Goal: Information Seeking & Learning: Learn about a topic

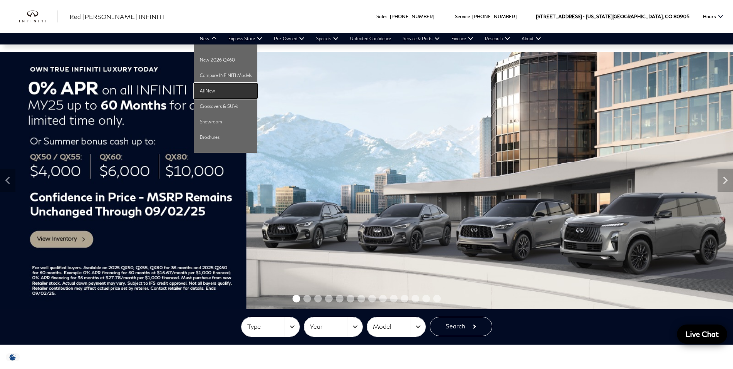
click at [220, 87] on link "All New" at bounding box center [225, 90] width 63 height 15
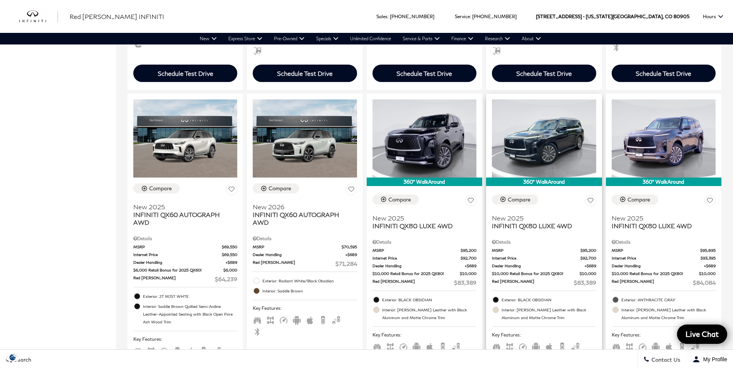
scroll to position [464, 0]
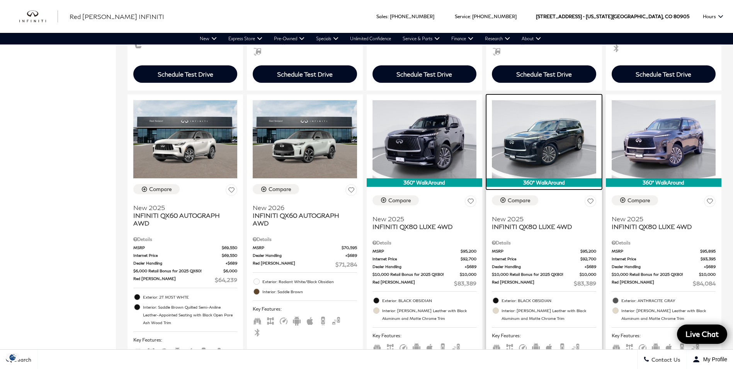
click at [555, 132] on img at bounding box center [544, 139] width 104 height 78
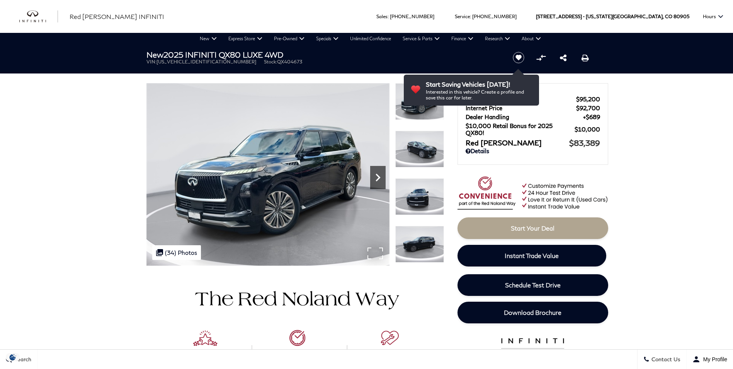
click at [374, 175] on icon "Next" at bounding box center [377, 177] width 15 height 15
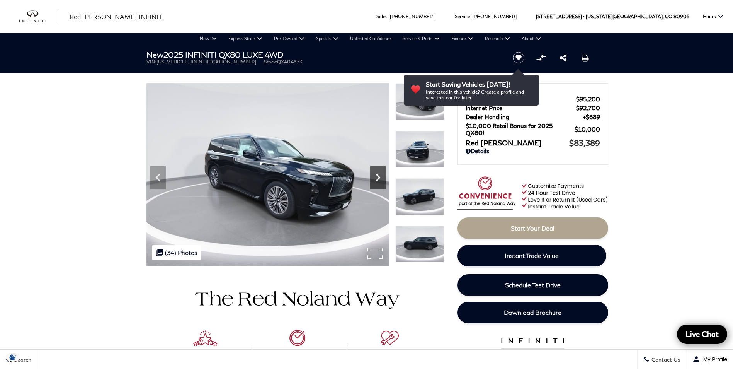
click at [378, 178] on icon "Next" at bounding box center [378, 177] width 5 height 8
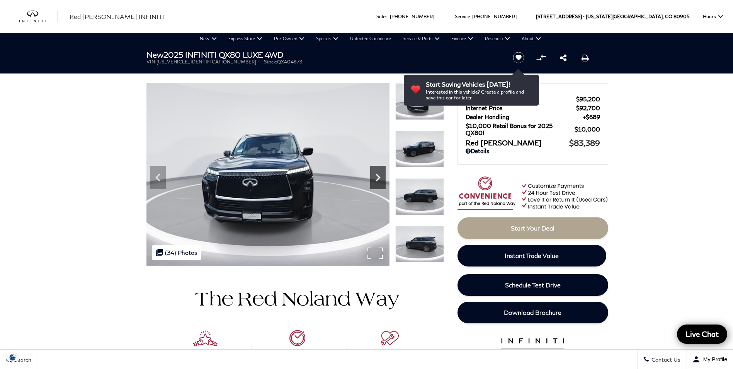
click at [378, 178] on icon "Next" at bounding box center [378, 177] width 5 height 8
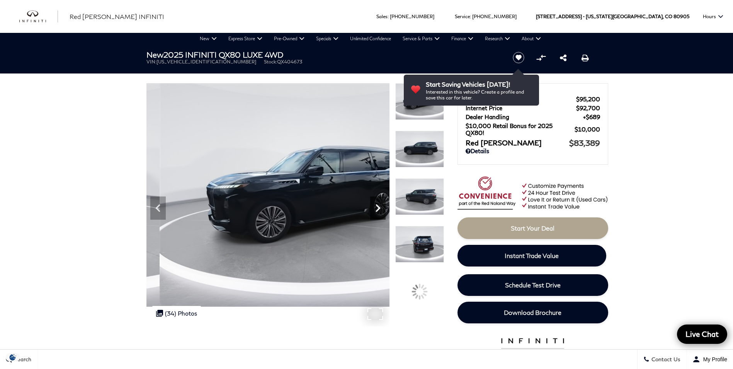
click at [382, 204] on icon "Next" at bounding box center [377, 207] width 15 height 15
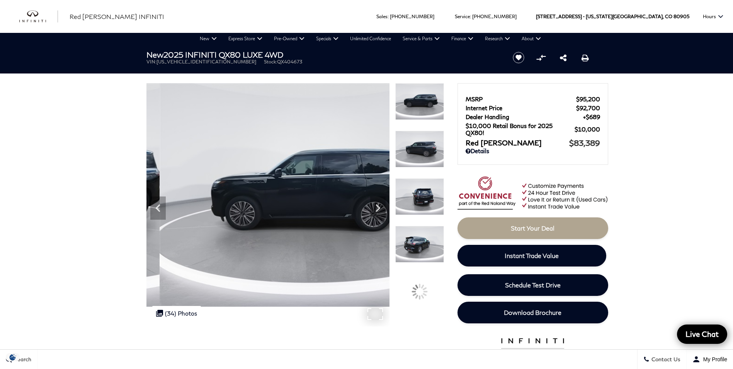
click at [317, 185] on img at bounding box center [308, 194] width 324 height 223
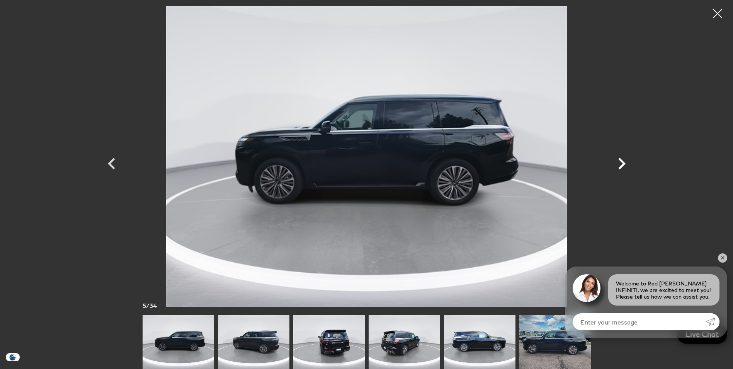
click at [624, 165] on icon "Next" at bounding box center [621, 164] width 7 height 12
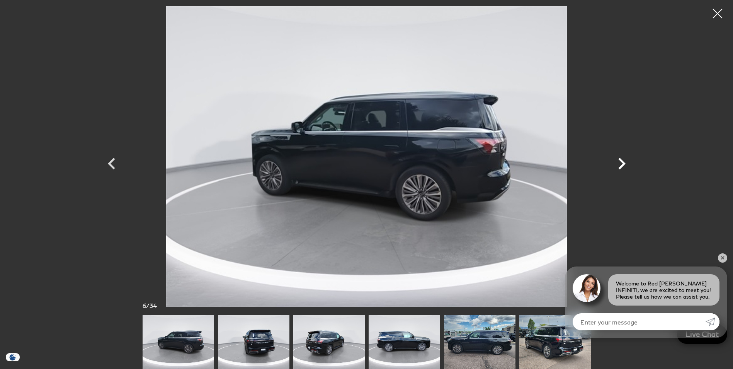
click at [624, 165] on icon "Next" at bounding box center [621, 164] width 7 height 12
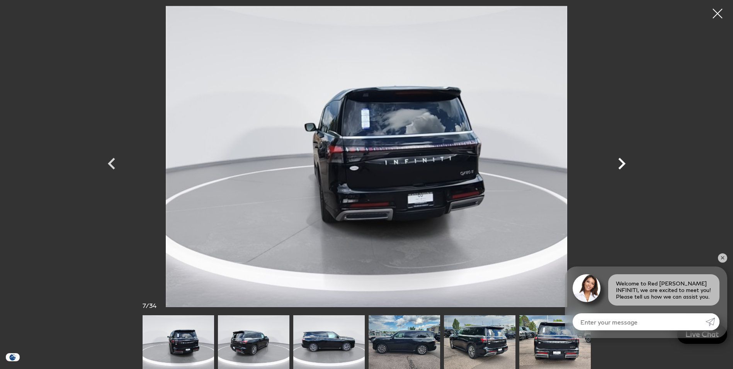
click at [624, 165] on icon "Next" at bounding box center [621, 164] width 7 height 12
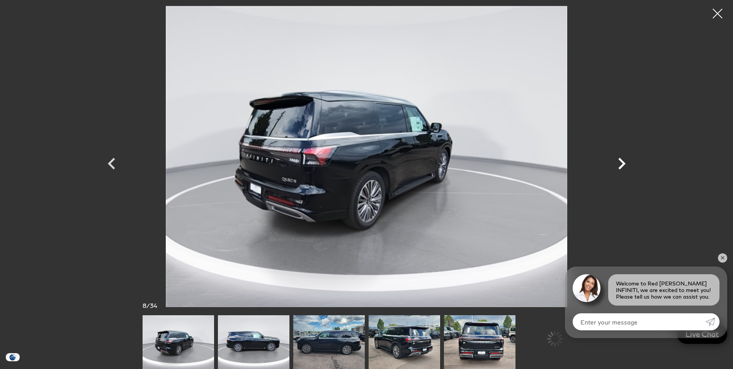
click at [624, 165] on icon "Next" at bounding box center [621, 164] width 7 height 12
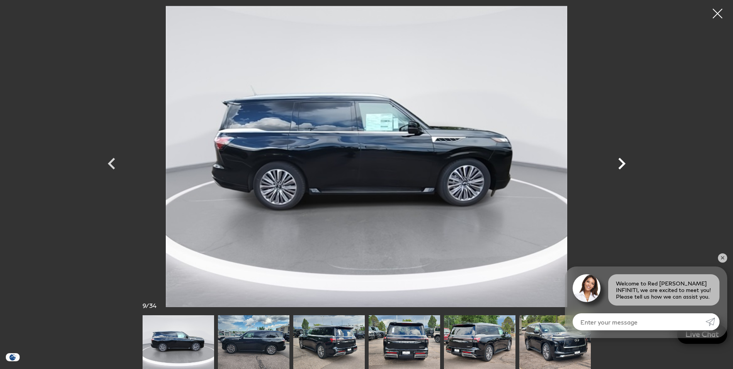
click at [624, 165] on icon "Next" at bounding box center [621, 164] width 7 height 12
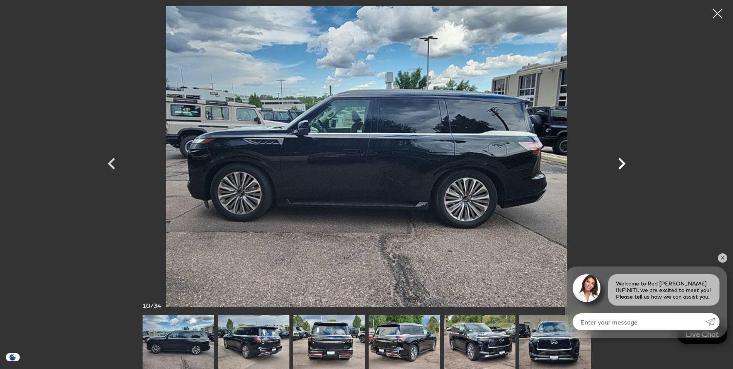
click at [624, 165] on icon "Next" at bounding box center [621, 164] width 7 height 12
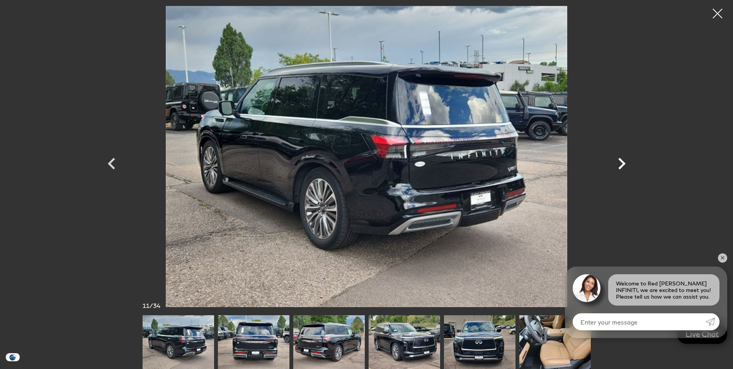
click at [624, 165] on icon "Next" at bounding box center [621, 164] width 7 height 12
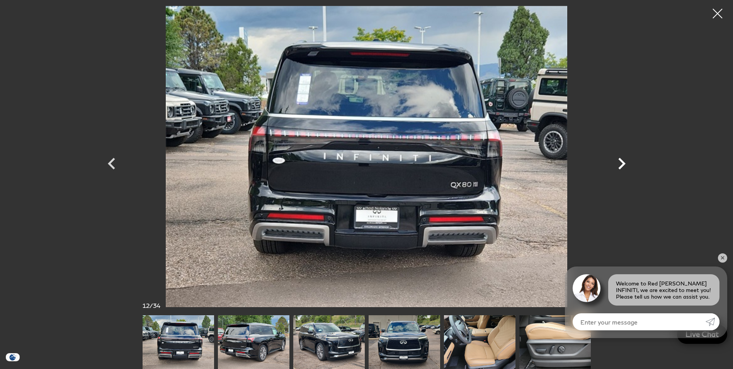
click at [624, 165] on icon "Next" at bounding box center [621, 164] width 7 height 12
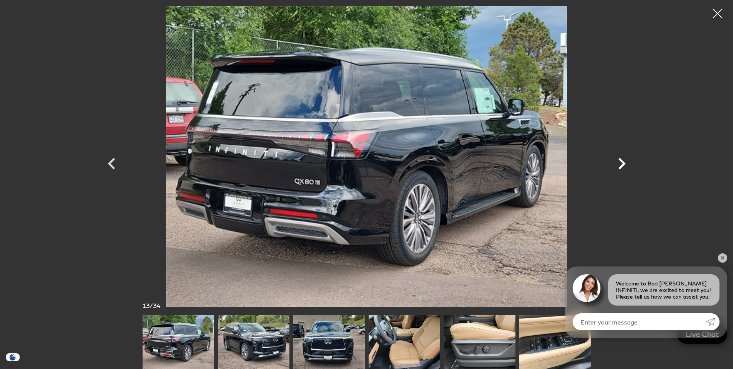
click at [624, 165] on icon "Next" at bounding box center [621, 164] width 7 height 12
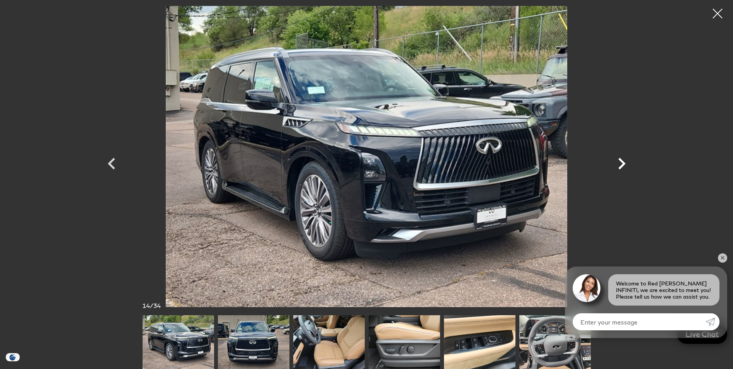
click at [624, 165] on icon "Next" at bounding box center [621, 164] width 7 height 12
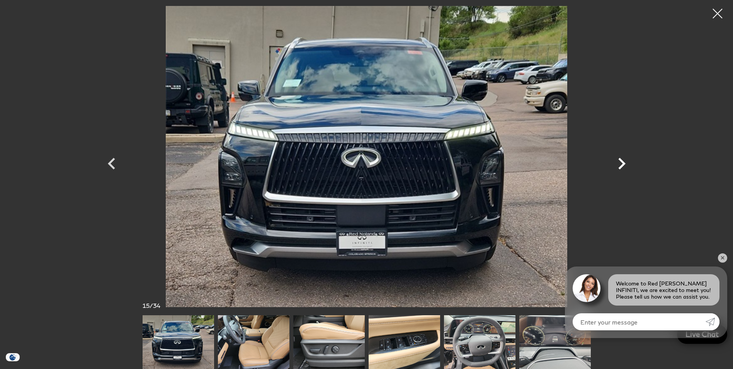
click at [624, 165] on icon "Next" at bounding box center [621, 164] width 7 height 12
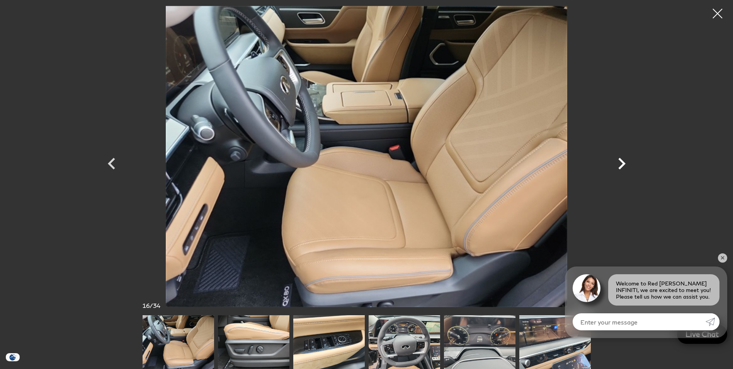
click at [624, 165] on icon "Next" at bounding box center [621, 164] width 7 height 12
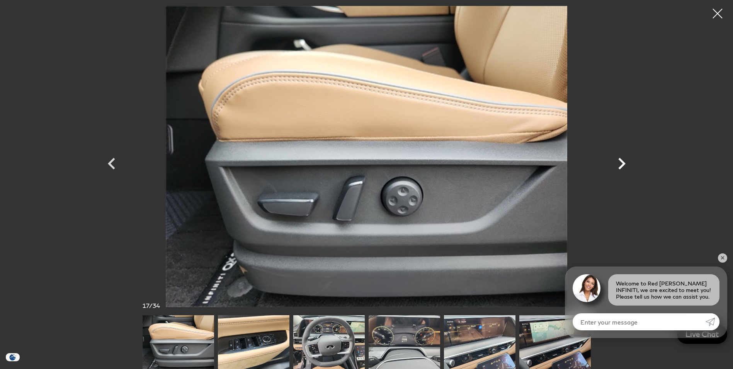
click at [624, 165] on icon "Next" at bounding box center [621, 164] width 7 height 12
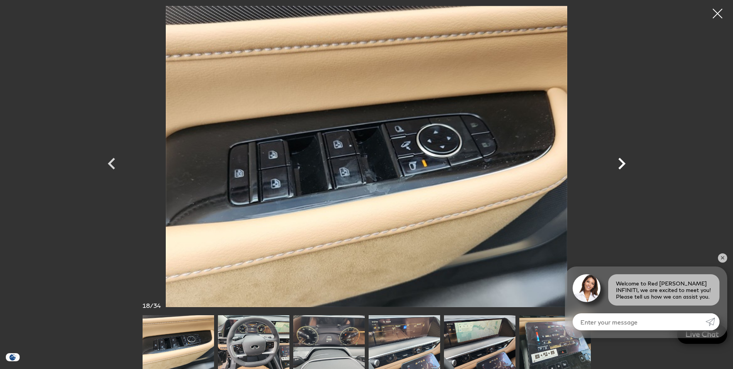
click at [624, 165] on icon "Next" at bounding box center [621, 164] width 7 height 12
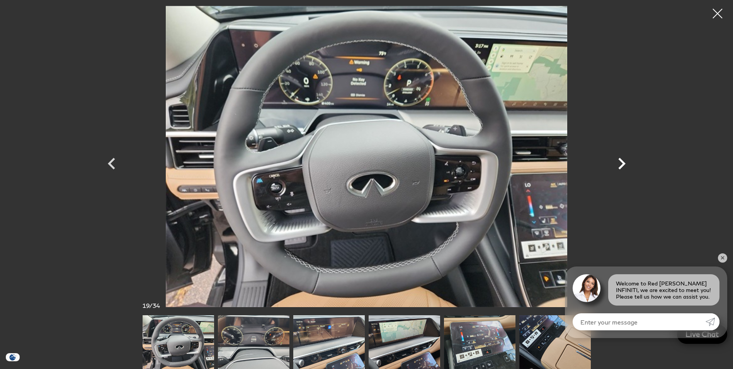
click at [624, 165] on icon "Next" at bounding box center [621, 164] width 7 height 12
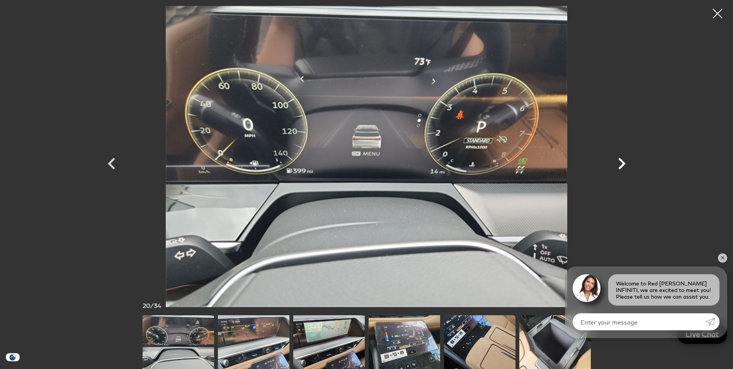
click at [624, 165] on icon "Next" at bounding box center [621, 164] width 7 height 12
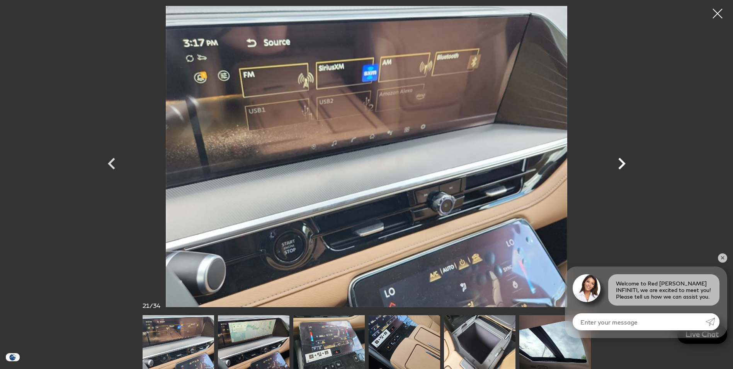
click at [624, 165] on icon "Next" at bounding box center [621, 164] width 7 height 12
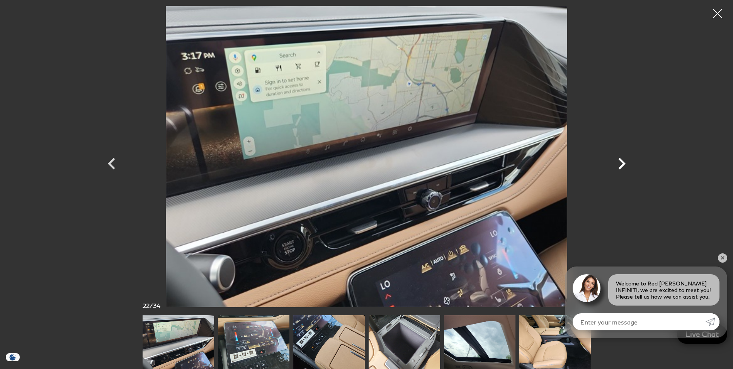
click at [624, 165] on icon "Next" at bounding box center [621, 164] width 7 height 12
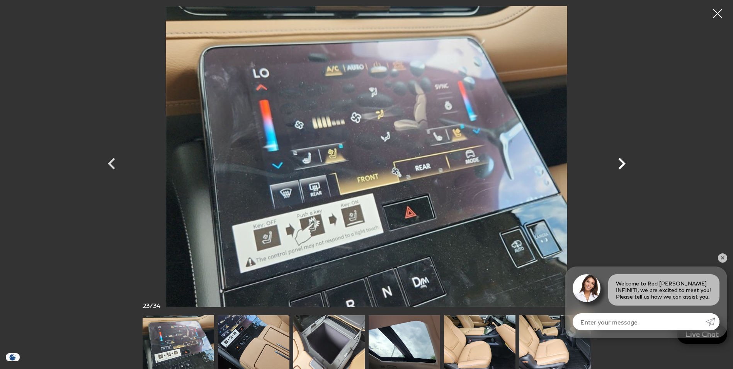
click at [624, 165] on icon "Next" at bounding box center [621, 164] width 7 height 12
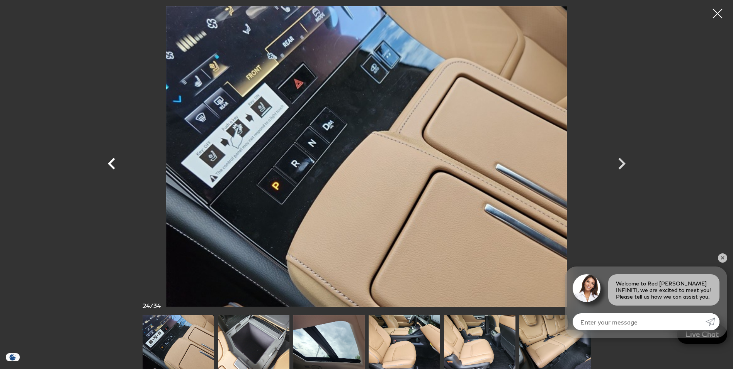
click at [116, 165] on icon "Previous" at bounding box center [111, 163] width 23 height 23
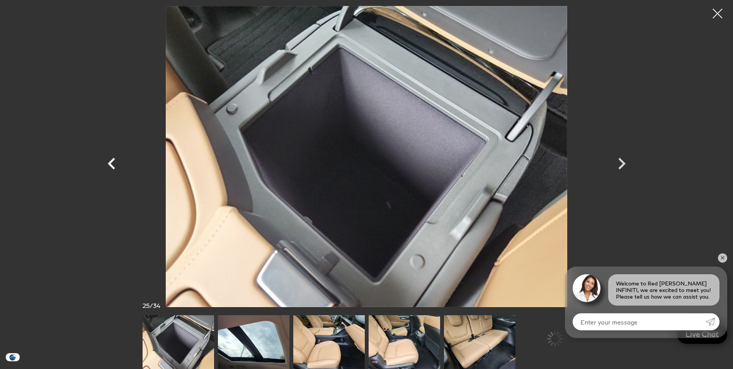
click at [116, 165] on icon "Previous" at bounding box center [111, 163] width 23 height 23
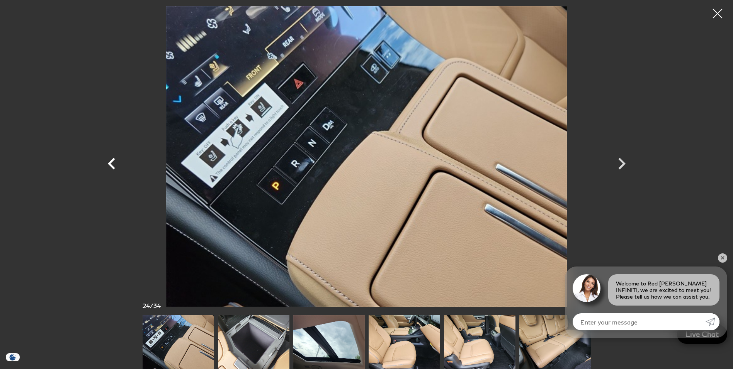
click at [116, 165] on icon "Previous" at bounding box center [111, 163] width 23 height 23
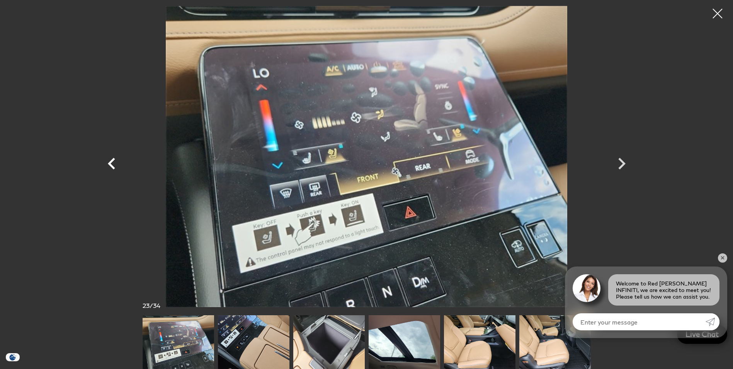
click at [117, 165] on icon "Previous" at bounding box center [111, 163] width 23 height 23
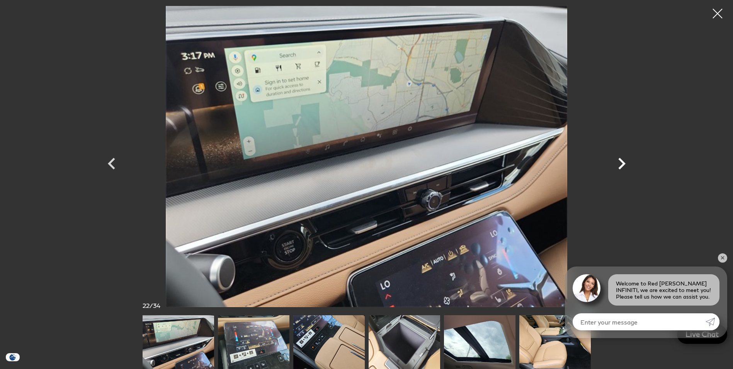
click at [626, 160] on icon "Next" at bounding box center [621, 163] width 23 height 23
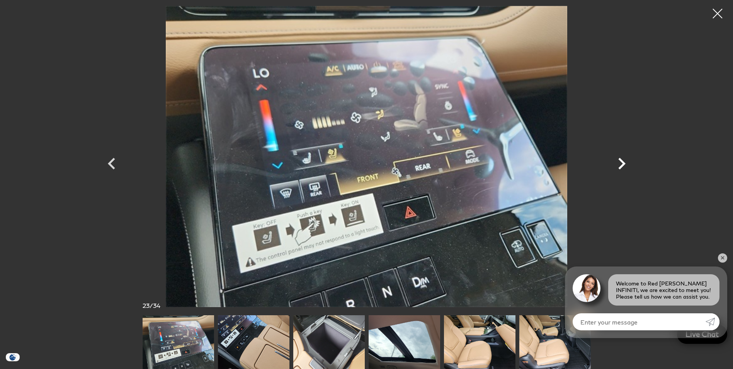
click at [626, 162] on icon "Next" at bounding box center [621, 163] width 23 height 23
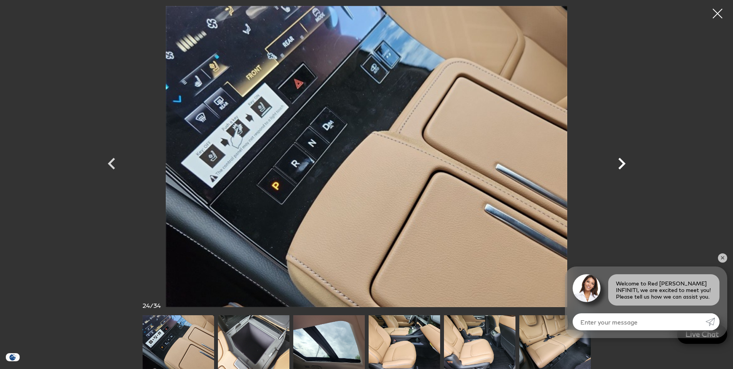
click at [626, 162] on icon "Next" at bounding box center [621, 163] width 23 height 23
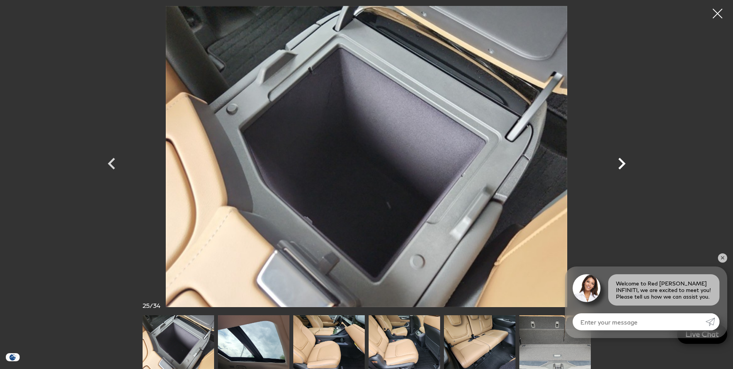
click at [626, 162] on icon "Next" at bounding box center [621, 163] width 23 height 23
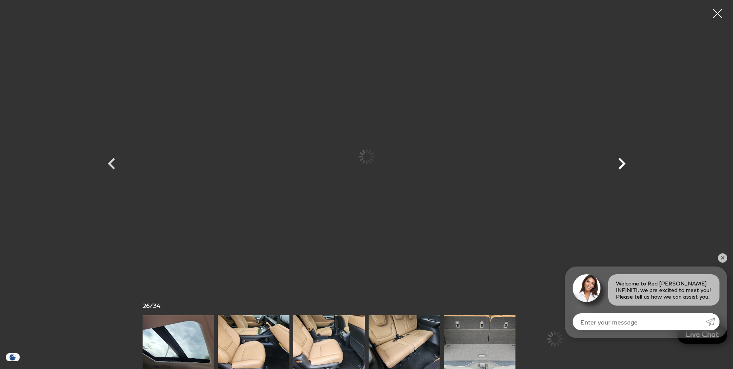
click at [626, 162] on icon "Next" at bounding box center [621, 163] width 23 height 23
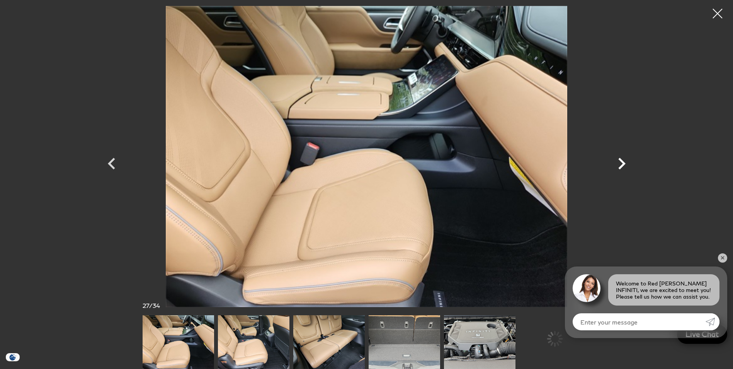
click at [626, 162] on icon "Next" at bounding box center [621, 163] width 23 height 23
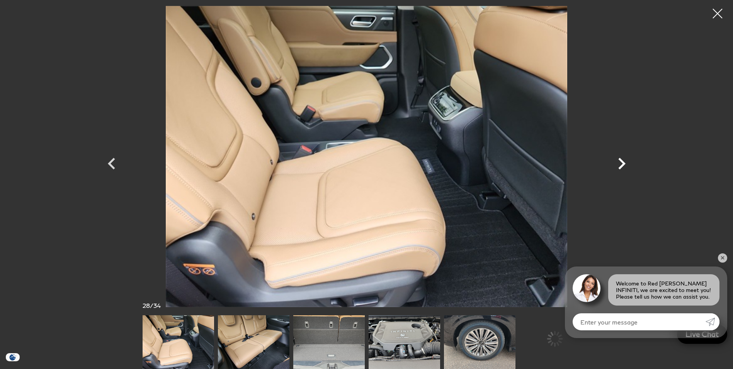
click at [626, 162] on icon "Next" at bounding box center [621, 163] width 23 height 23
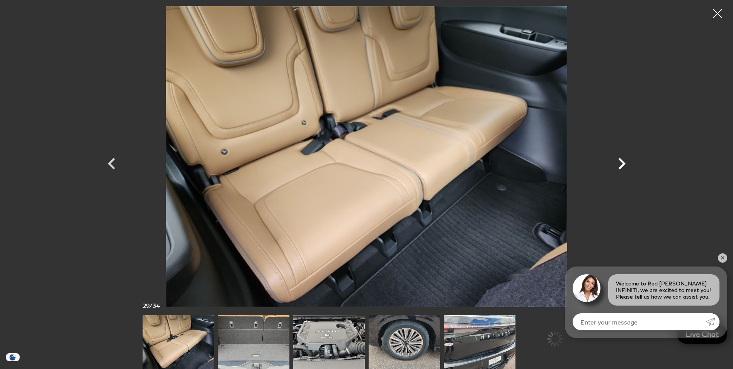
click at [626, 162] on icon "Next" at bounding box center [621, 163] width 23 height 23
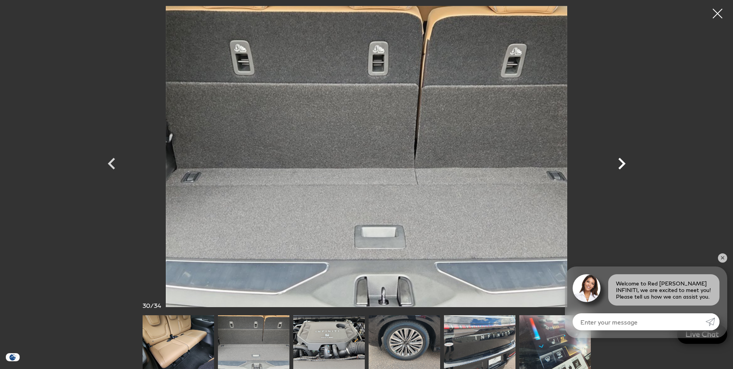
click at [626, 162] on icon "Next" at bounding box center [621, 163] width 23 height 23
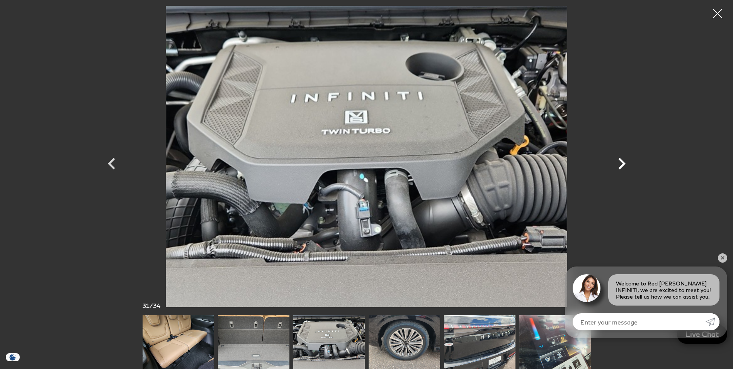
click at [626, 162] on icon "Next" at bounding box center [621, 163] width 23 height 23
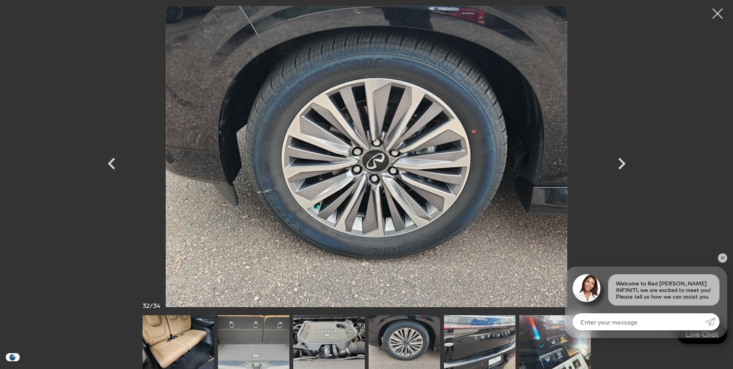
click at [716, 19] on div at bounding box center [717, 13] width 20 height 20
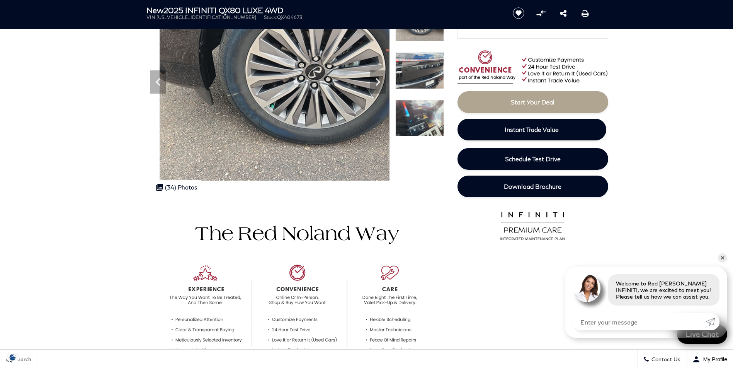
scroll to position [77, 0]
